Goal: Information Seeking & Learning: Compare options

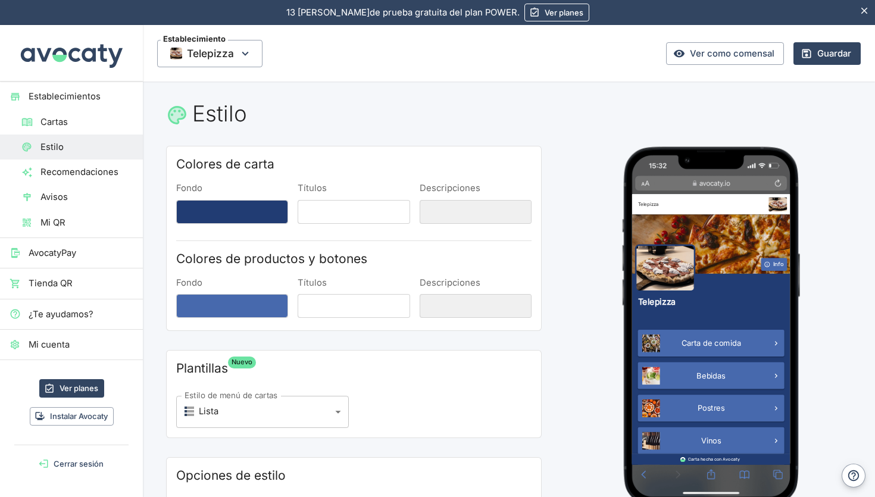
click at [525, 13] on link "Ver planes" at bounding box center [557, 13] width 65 height 18
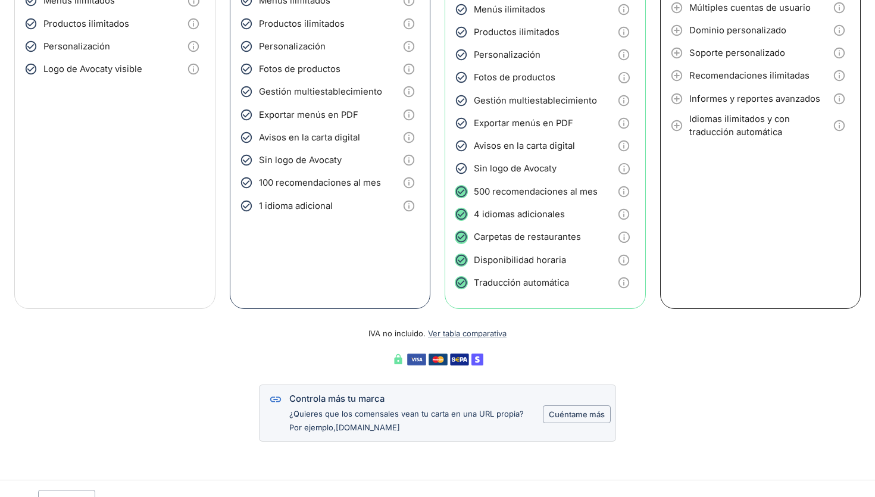
scroll to position [375, 0]
click at [474, 328] on link "Ver tabla comparativa" at bounding box center [467, 333] width 79 height 10
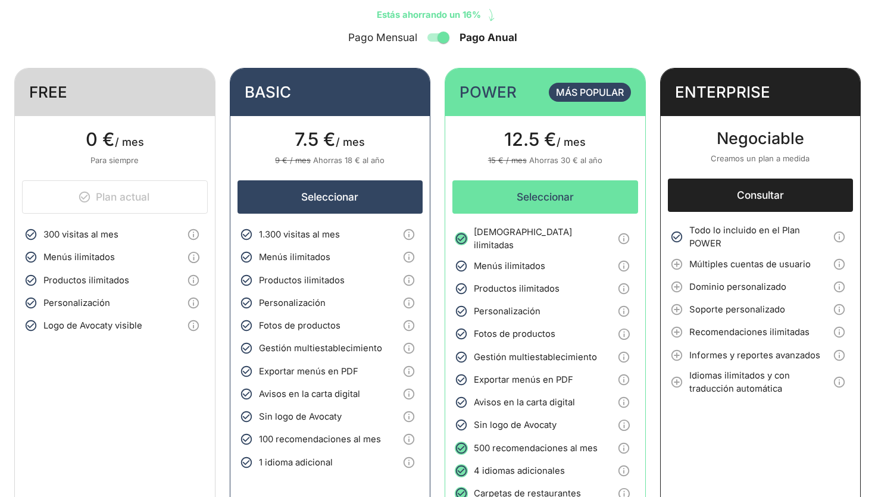
scroll to position [112, 0]
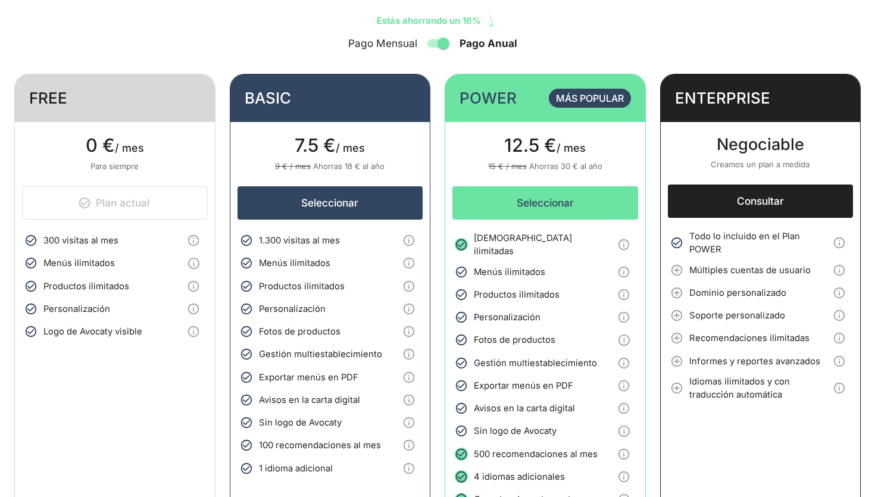
click at [441, 42] on input "Pago Anual" at bounding box center [444, 43] width 68 height 23
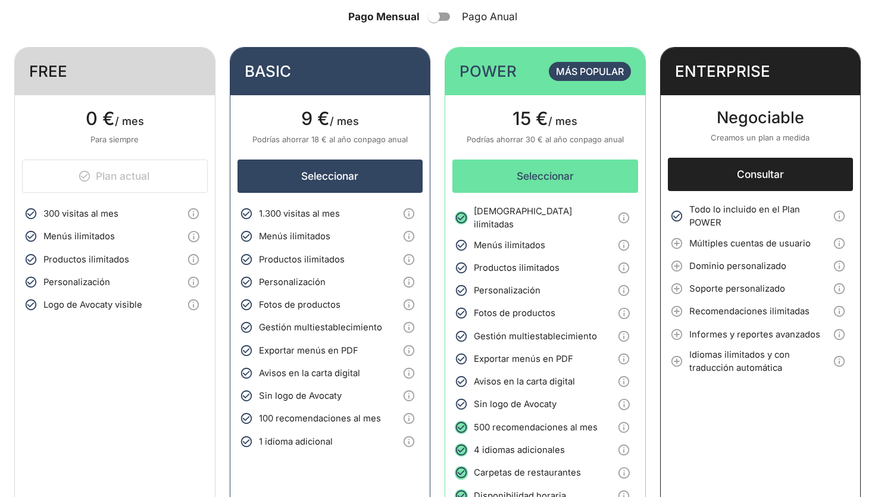
scroll to position [0, 0]
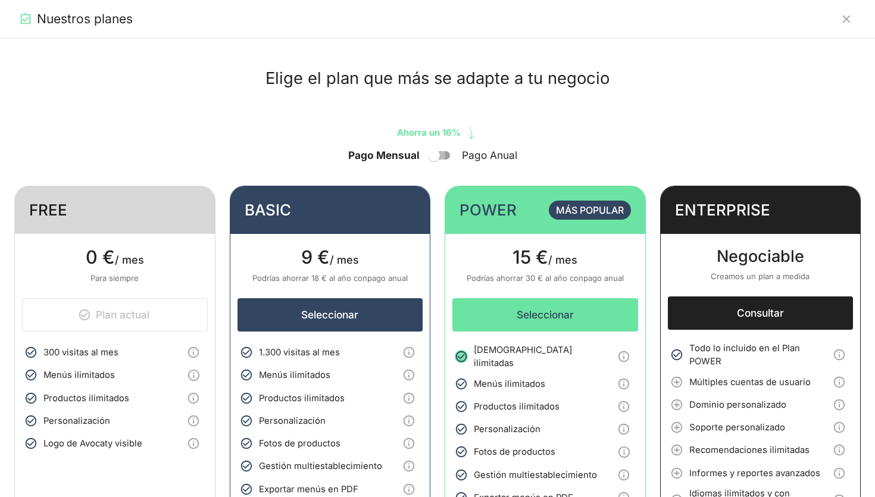
click at [442, 155] on input "Pago Anual" at bounding box center [434, 155] width 68 height 23
checkbox input "true"
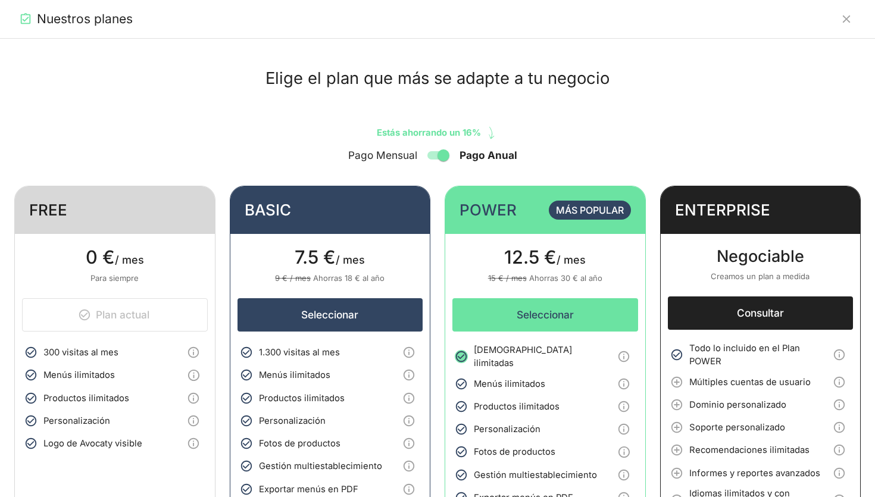
click at [845, 24] on icon "Cerrar" at bounding box center [846, 19] width 13 height 13
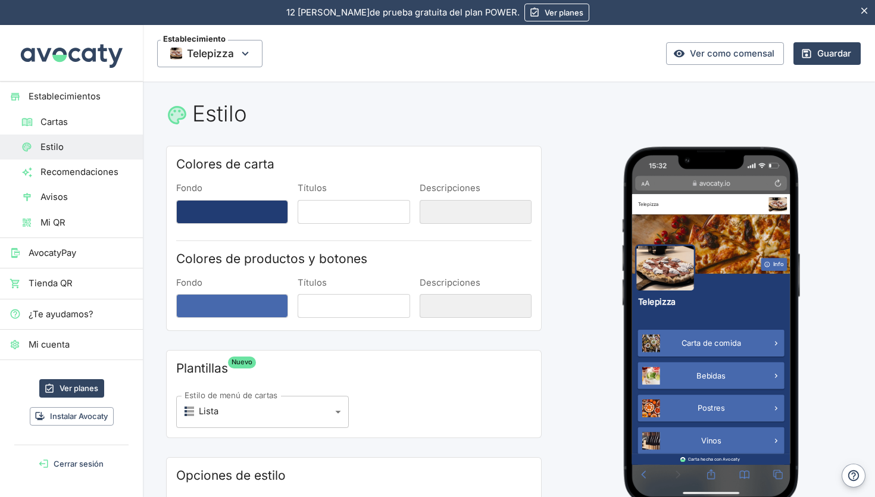
click at [74, 122] on span "Cartas" at bounding box center [86, 122] width 93 height 13
